Goal: Transaction & Acquisition: Obtain resource

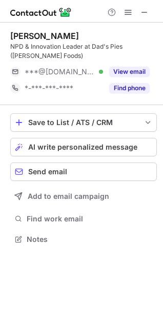
scroll to position [232, 163]
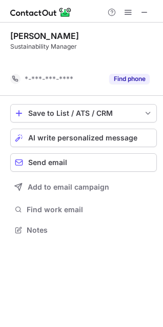
scroll to position [207, 163]
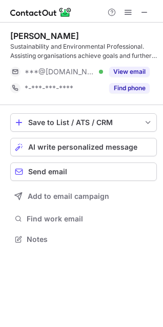
scroll to position [232, 163]
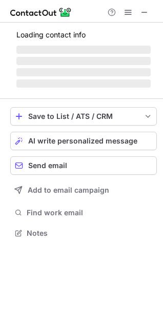
scroll to position [232, 163]
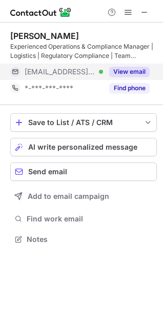
click at [132, 72] on button "View email" at bounding box center [129, 72] width 41 height 10
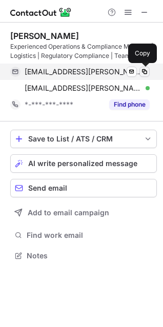
click at [146, 73] on span at bounding box center [145, 72] width 8 height 8
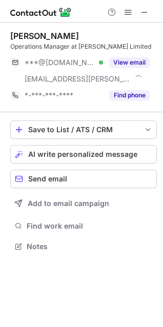
scroll to position [240, 163]
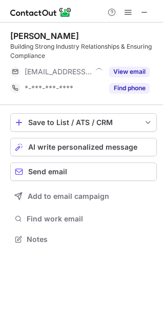
scroll to position [232, 163]
